Goal: Communication & Community: Answer question/provide support

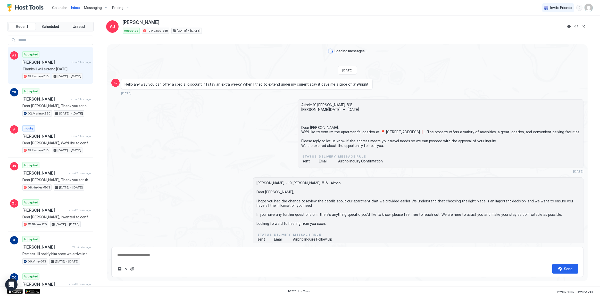
scroll to position [1388, 0]
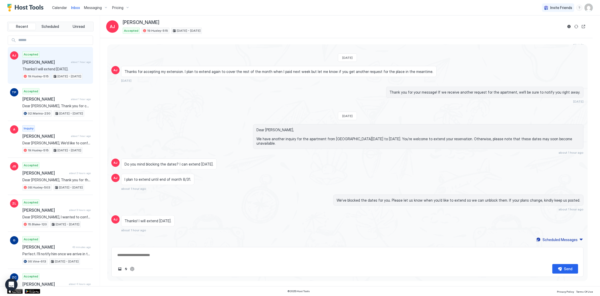
click at [216, 94] on div "Thank you for your message! If we receive another request for the apartment, we…" at bounding box center [347, 95] width 472 height 17
click at [364, 103] on div "Thank you for your message! If we receive another request for the apartment, we…" at bounding box center [418, 95] width 331 height 17
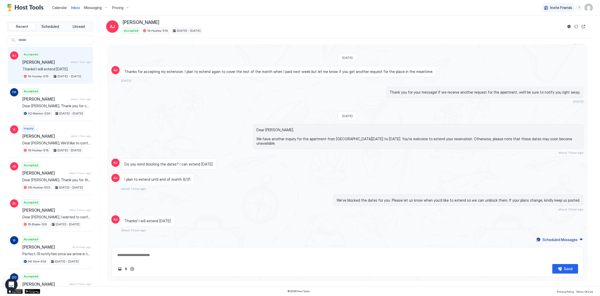
click at [378, 92] on div "Thank you for your message! If we receive another request for the apartment, we…" at bounding box center [418, 95] width 331 height 17
drag, startPoint x: 378, startPoint y: 92, endPoint x: 391, endPoint y: 134, distance: 44.4
click at [391, 134] on span "Dear [PERSON_NAME], We have another inquiry for the apartment from [GEOGRAPHIC_…" at bounding box center [419, 137] width 324 height 18
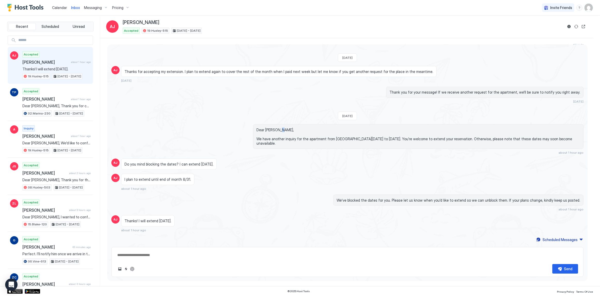
click at [391, 134] on span "Dear [PERSON_NAME], We have another inquiry for the apartment from [GEOGRAPHIC_…" at bounding box center [419, 137] width 324 height 18
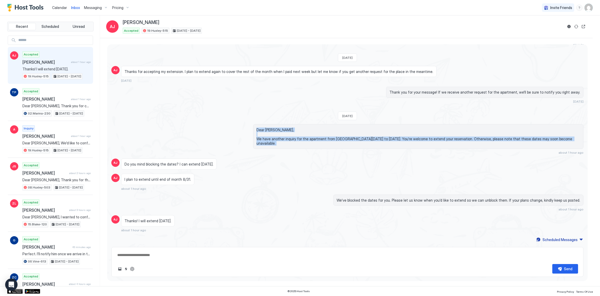
drag, startPoint x: 391, startPoint y: 134, endPoint x: 391, endPoint y: 143, distance: 8.8
click at [391, 143] on span "Dear [PERSON_NAME], We have another inquiry for the apartment from [GEOGRAPHIC_…" at bounding box center [419, 137] width 324 height 18
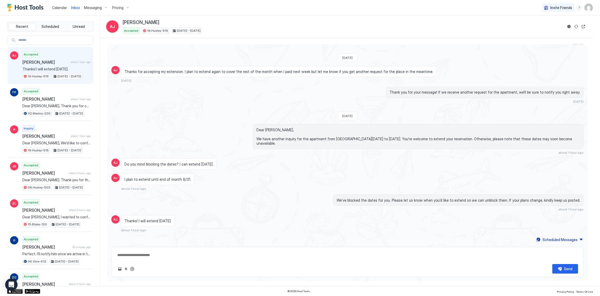
click at [398, 103] on div "Thank you for your message! If we receive another request for the apartment, we…" at bounding box center [418, 95] width 331 height 17
click at [333, 34] on div "Inbox AJ Araceli Jacobs Accepted 19.Huxley-515 Aug 6 - 22, 2025" at bounding box center [346, 26] width 493 height 23
click at [398, 74] on div "Thanks for accepting my extension. I plan to extend again to cover the rest of …" at bounding box center [279, 71] width 316 height 11
drag, startPoint x: 295, startPoint y: 25, endPoint x: 289, endPoint y: 25, distance: 6.7
click at [295, 25] on div "[PERSON_NAME]" at bounding box center [343, 23] width 440 height 6
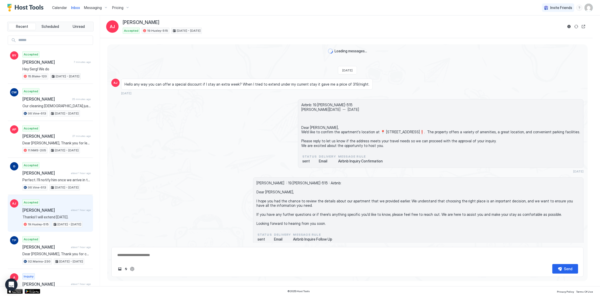
scroll to position [1300, 0]
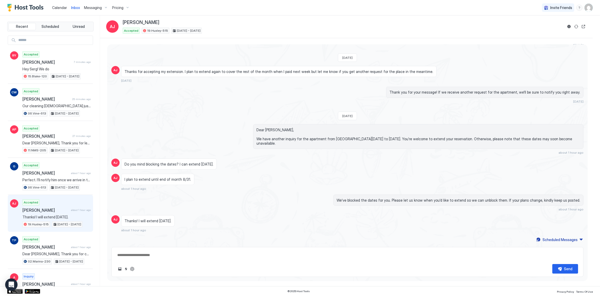
click at [221, 137] on div "Dear [PERSON_NAME], We have another inquiry for the apartment from [GEOGRAPHIC_…" at bounding box center [347, 139] width 472 height 30
click at [74, 7] on span "Inbox" at bounding box center [75, 7] width 9 height 4
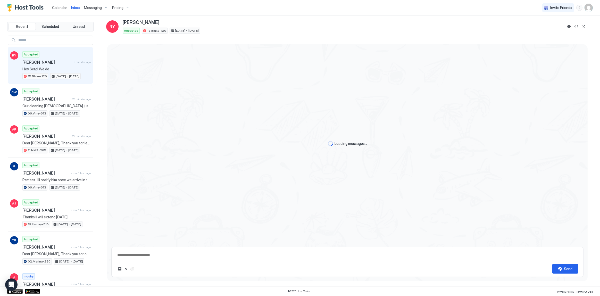
type textarea "*"
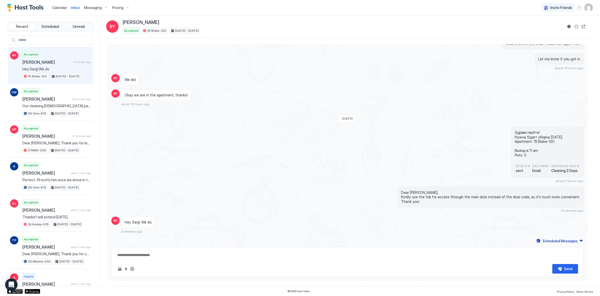
click at [587, 9] on img "User profile" at bounding box center [589, 8] width 8 height 8
click at [540, 28] on span "Settings" at bounding box center [542, 29] width 14 height 5
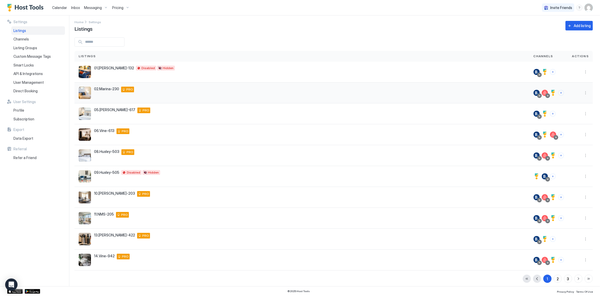
scroll to position [5, 0]
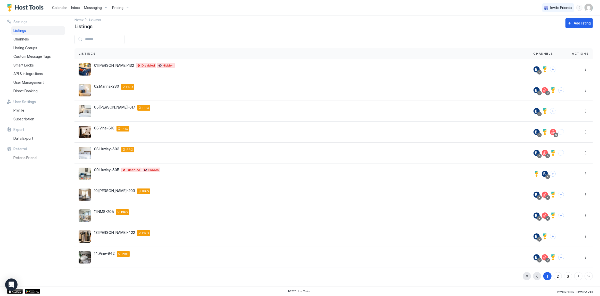
click at [414, 3] on div "Calendar Inbox Messaging Pricing Invite Friends SG" at bounding box center [300, 7] width 600 height 15
click at [292, 26] on div "Home Settings Listings Add listing" at bounding box center [334, 23] width 518 height 13
click at [560, 274] on div "1 2 3" at bounding box center [558, 276] width 70 height 8
click at [564, 275] on button "3" at bounding box center [568, 276] width 8 height 8
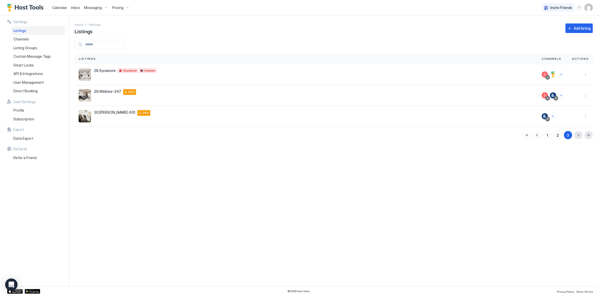
scroll to position [0, 0]
click at [559, 136] on div "2" at bounding box center [558, 135] width 2 height 5
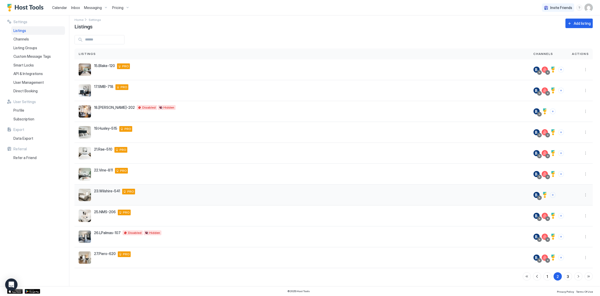
scroll to position [5, 0]
click at [551, 194] on button "Connect channels" at bounding box center [553, 195] width 6 height 6
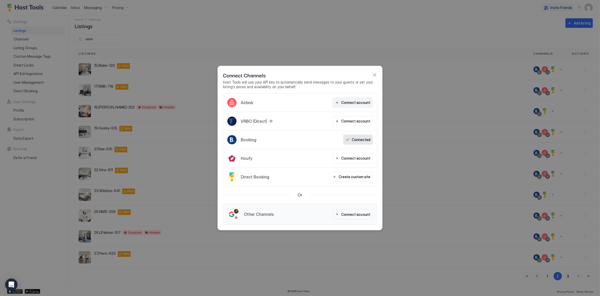
click at [362, 105] on div "Connect account" at bounding box center [355, 102] width 29 height 5
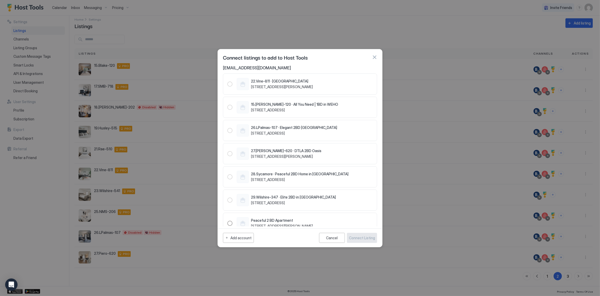
scroll to position [405, 0]
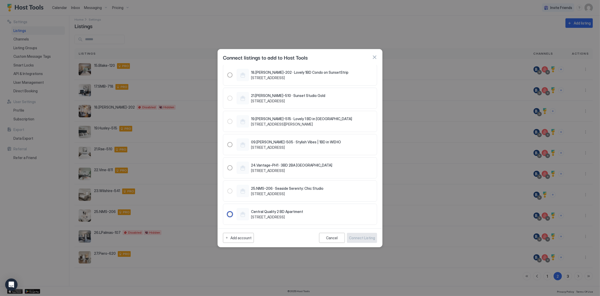
click at [275, 208] on div "Central Quality 2 BD Apartment [STREET_ADDRESS]" at bounding box center [270, 214] width 67 height 12
click at [361, 236] on div "Connect Listing" at bounding box center [362, 237] width 26 height 5
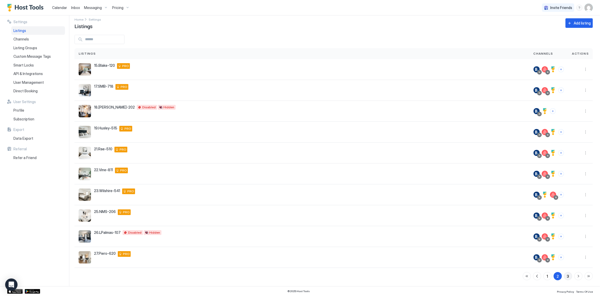
click at [567, 276] on button "3" at bounding box center [568, 276] width 8 height 8
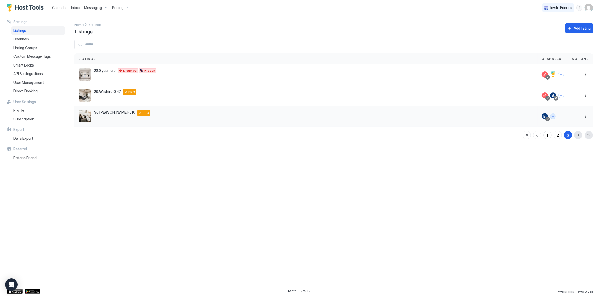
click at [555, 117] on button "Connect channels" at bounding box center [553, 116] width 6 height 6
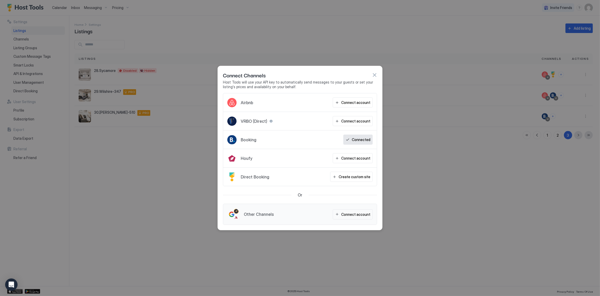
click at [361, 106] on button "Connect account" at bounding box center [353, 102] width 40 height 10
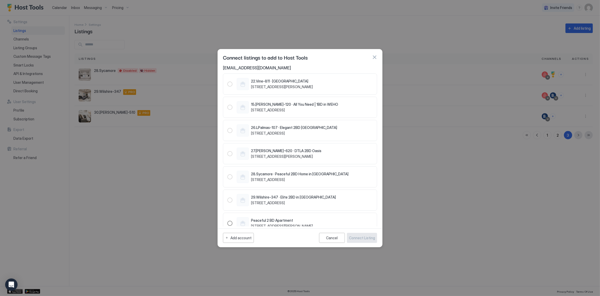
click at [229, 223] on div "1490691109211960867" at bounding box center [229, 223] width 5 height 5
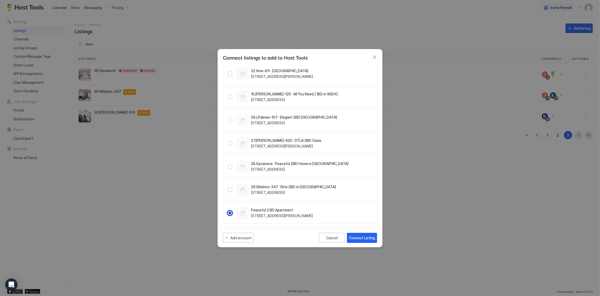
scroll to position [47, 0]
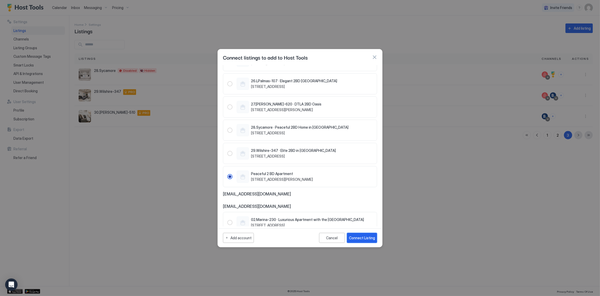
click at [359, 237] on div "Connect Listing" at bounding box center [362, 237] width 26 height 5
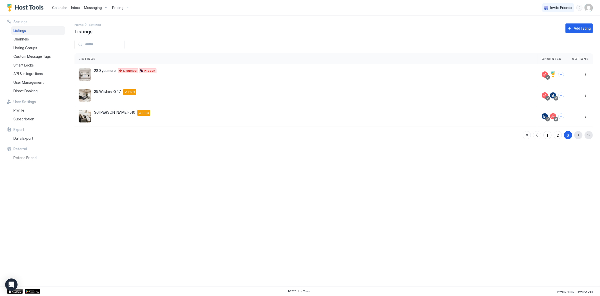
click at [60, 5] on span "Calendar" at bounding box center [59, 7] width 15 height 4
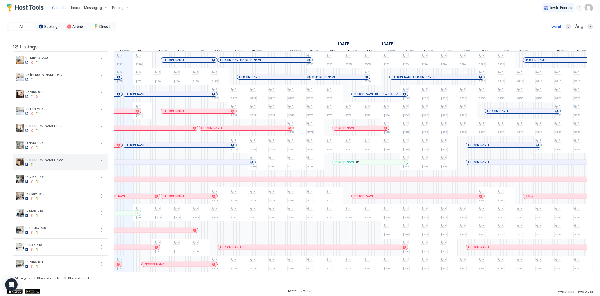
scroll to position [92, 0]
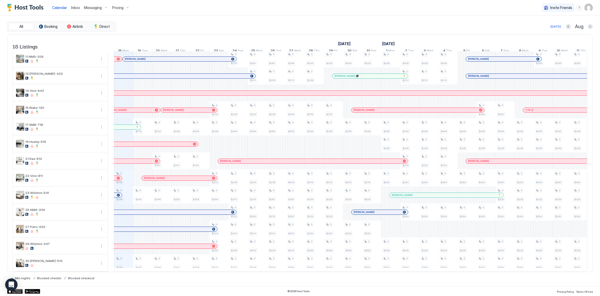
click at [262, 21] on div "All Booking Airbnb Direct [DATE] [DATE] Listings [DATE] [DATE] [DATE] 3 Sun 4 M…" at bounding box center [300, 150] width 586 height 271
click at [276, 42] on div "[DATE]" at bounding box center [104, 43] width 553 height 7
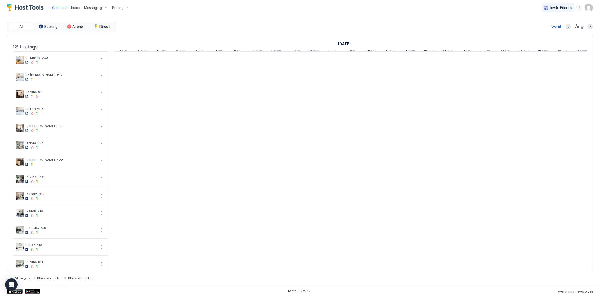
scroll to position [0, 286]
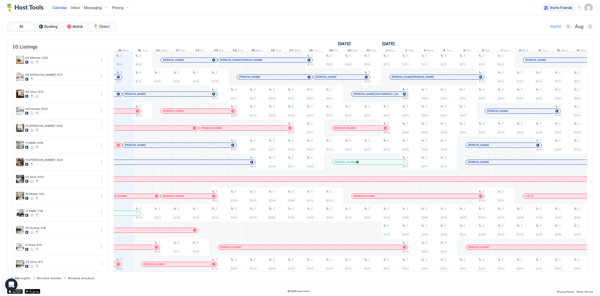
click at [370, 29] on div "Today Aug" at bounding box center [355, 26] width 476 height 6
click at [243, 23] on div "Today Aug" at bounding box center [355, 26] width 476 height 6
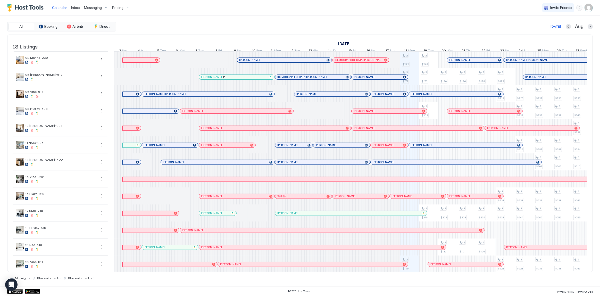
scroll to position [0, 286]
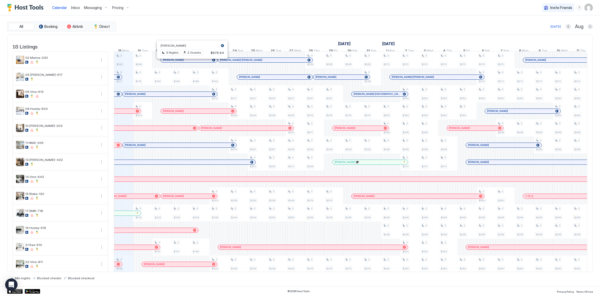
click at [72, 10] on span "Inbox" at bounding box center [75, 7] width 9 height 4
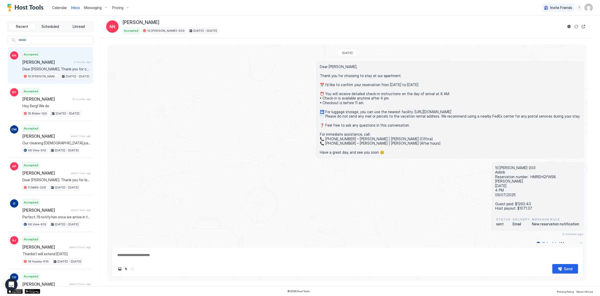
scroll to position [4, 0]
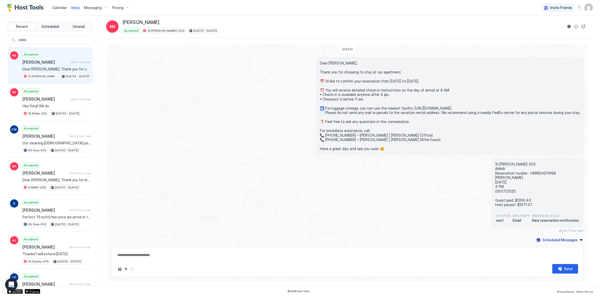
type textarea "*"
